Goal: Task Accomplishment & Management: Use online tool/utility

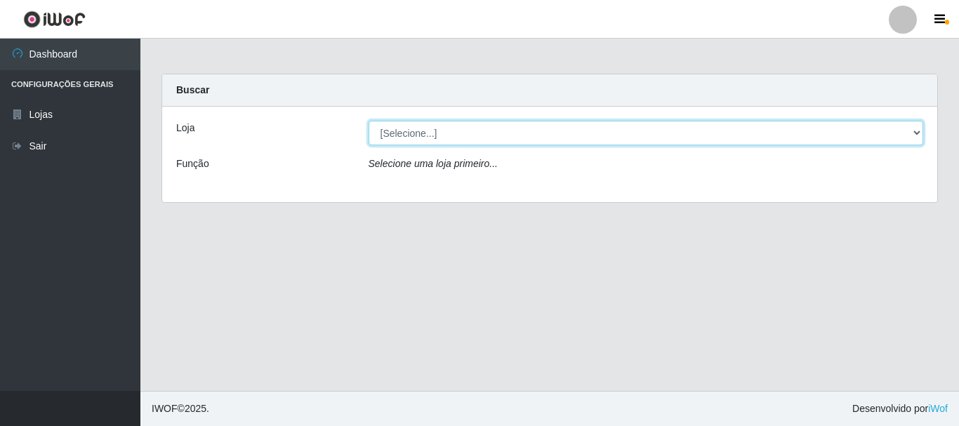
click at [919, 133] on select "[Selecione...] Casatudo BR" at bounding box center [646, 133] width 555 height 25
select select "197"
click at [369, 121] on select "[Selecione...] Casatudo BR" at bounding box center [646, 133] width 555 height 25
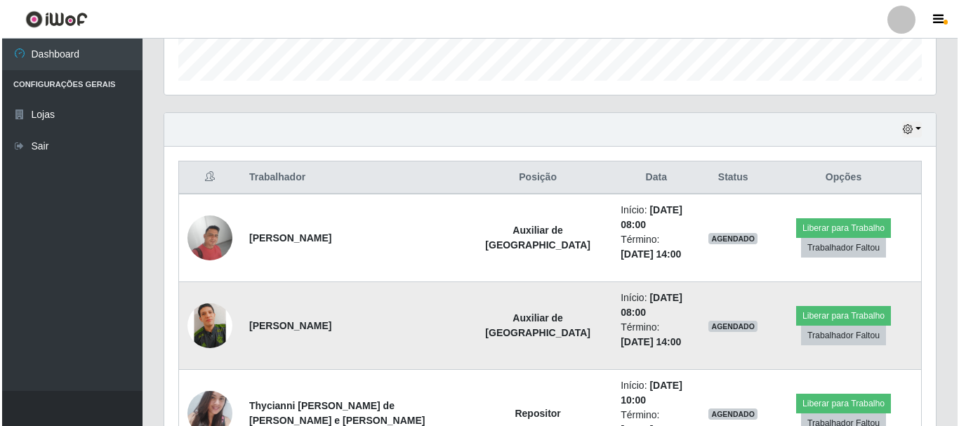
scroll to position [491, 0]
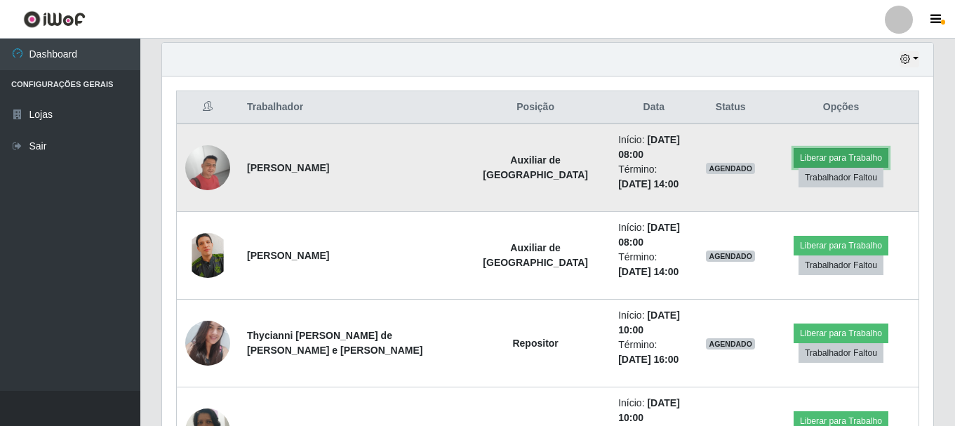
click at [835, 158] on button "Liberar para Trabalho" at bounding box center [841, 158] width 95 height 20
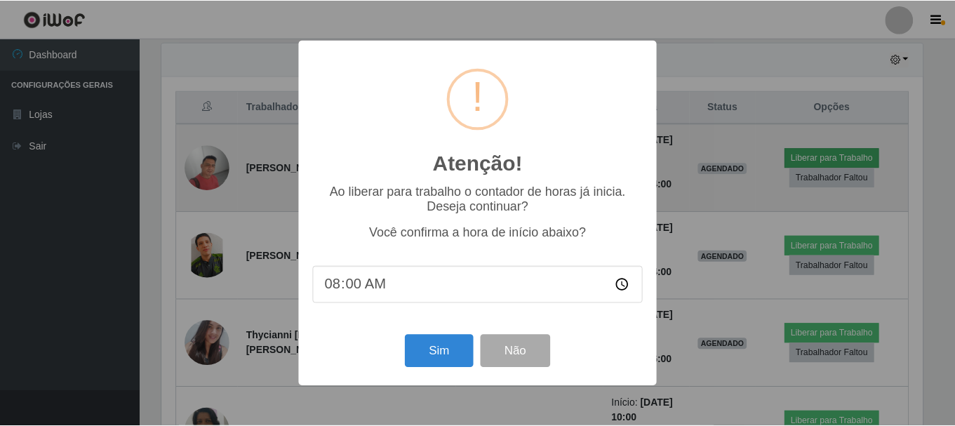
scroll to position [291, 764]
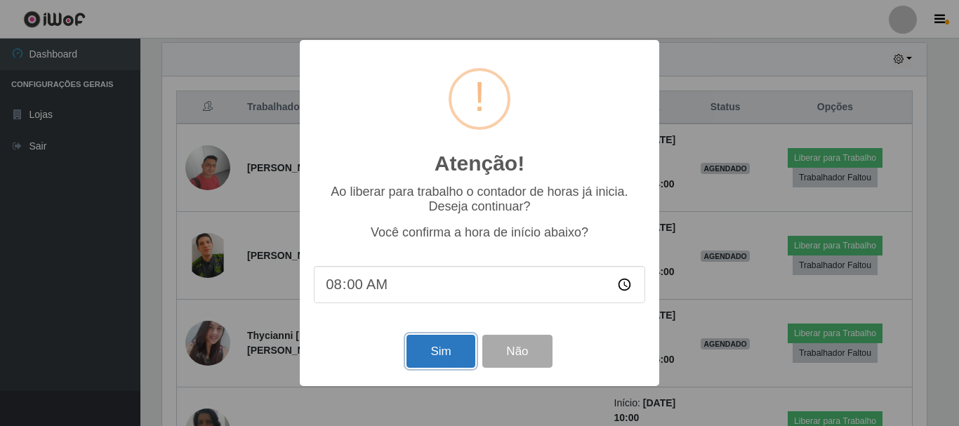
click at [445, 349] on button "Sim" at bounding box center [440, 351] width 68 height 33
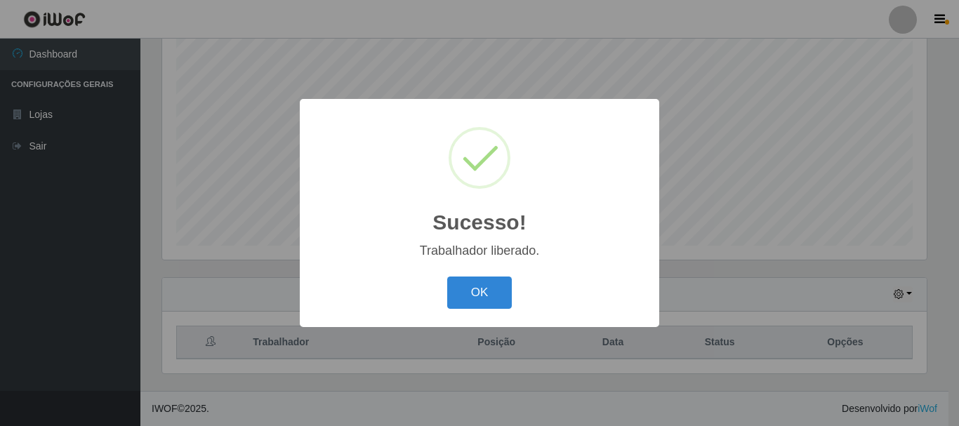
click at [835, 248] on div "Sucesso! × Trabalhador liberado. OK Cancel" at bounding box center [479, 213] width 959 height 426
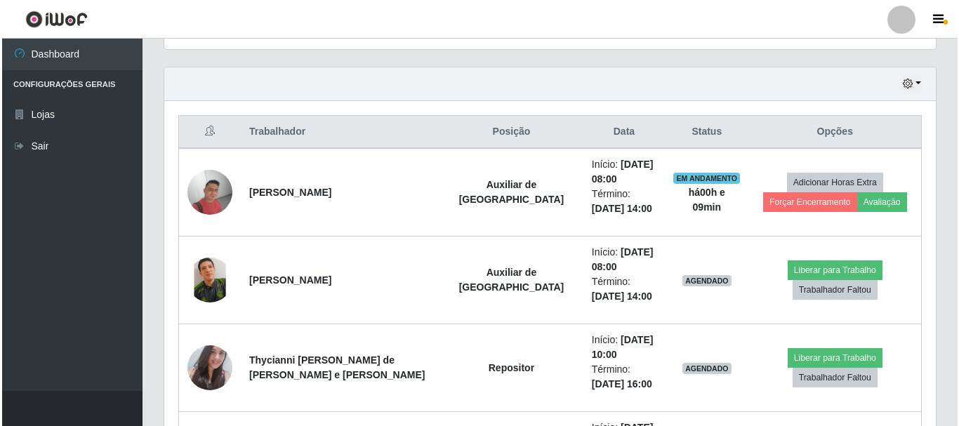
scroll to position [537, 0]
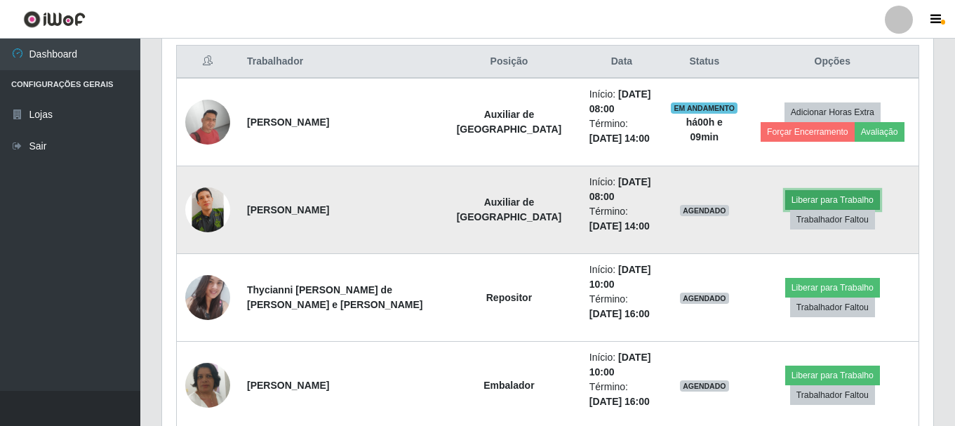
click at [797, 210] on button "Liberar para Trabalho" at bounding box center [832, 200] width 95 height 20
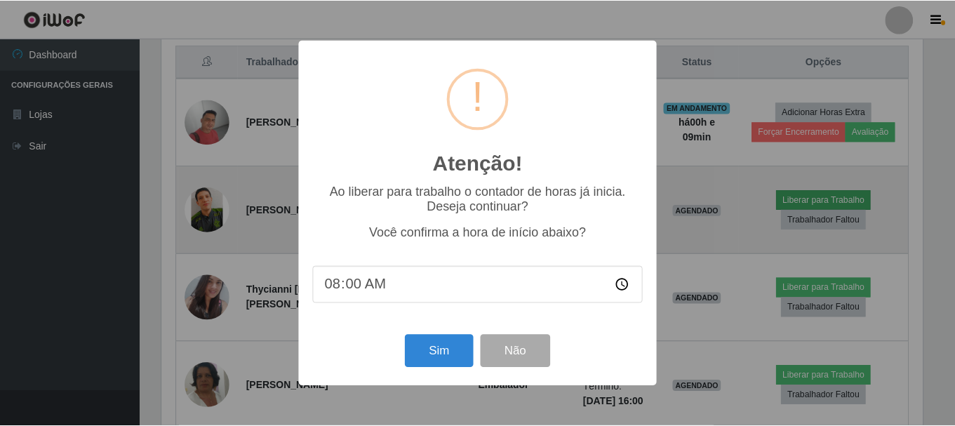
scroll to position [291, 764]
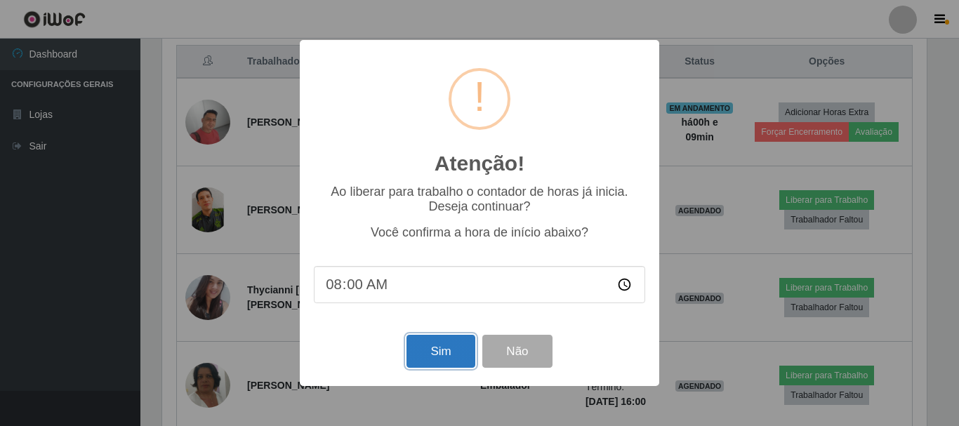
click at [435, 359] on button "Sim" at bounding box center [440, 351] width 68 height 33
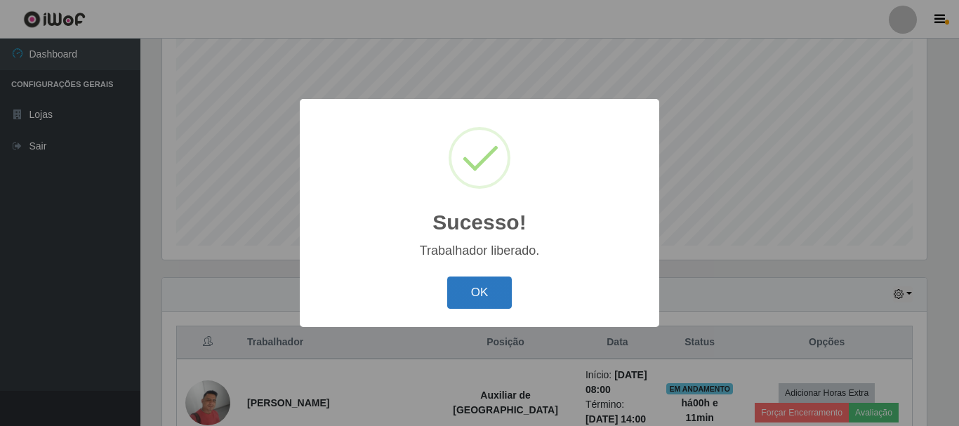
click at [484, 291] on button "OK" at bounding box center [479, 293] width 65 height 33
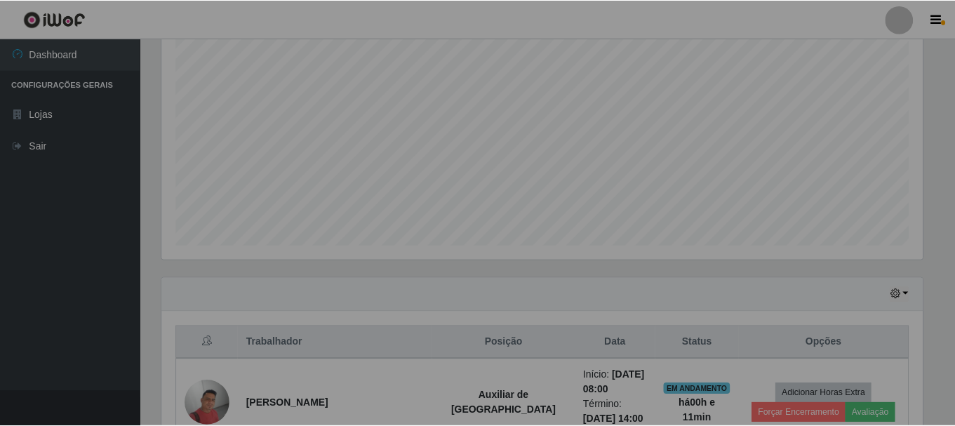
scroll to position [291, 771]
